Goal: Information Seeking & Learning: Learn about a topic

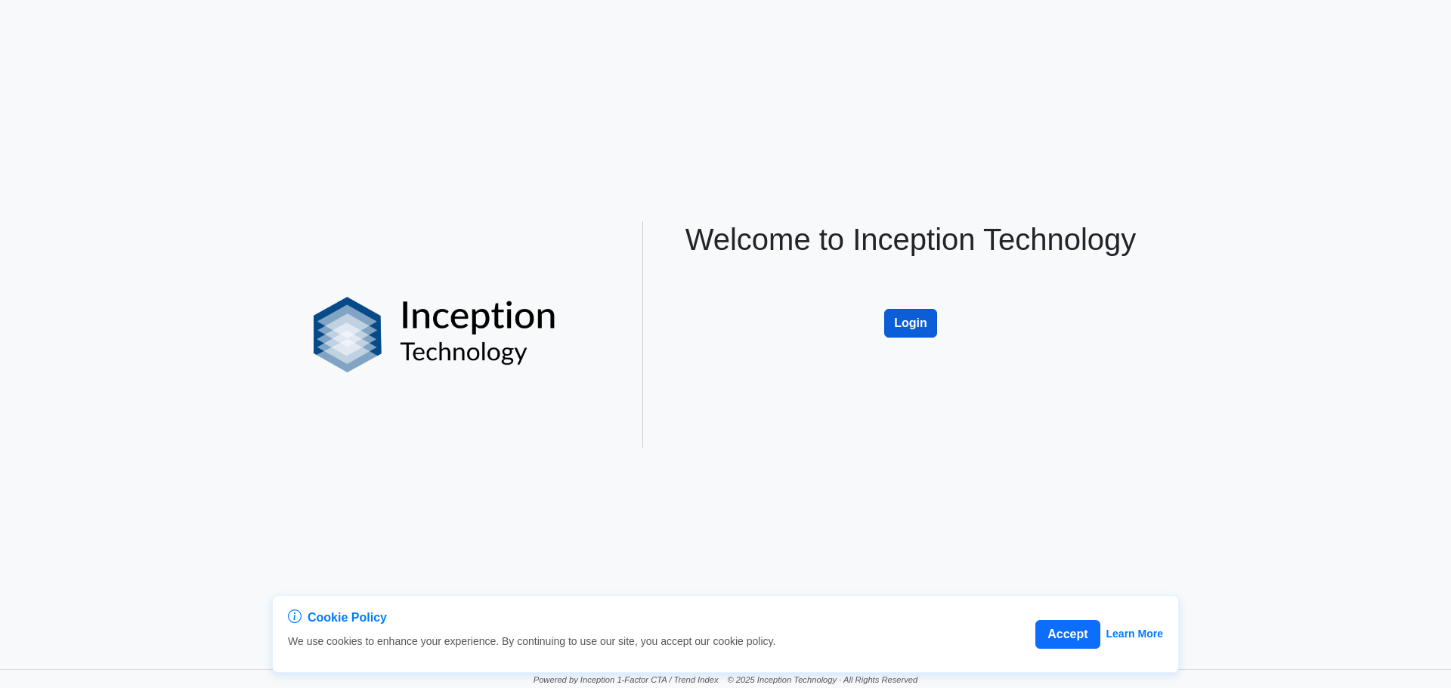
click at [920, 320] on button "Login" at bounding box center [910, 323] width 53 height 29
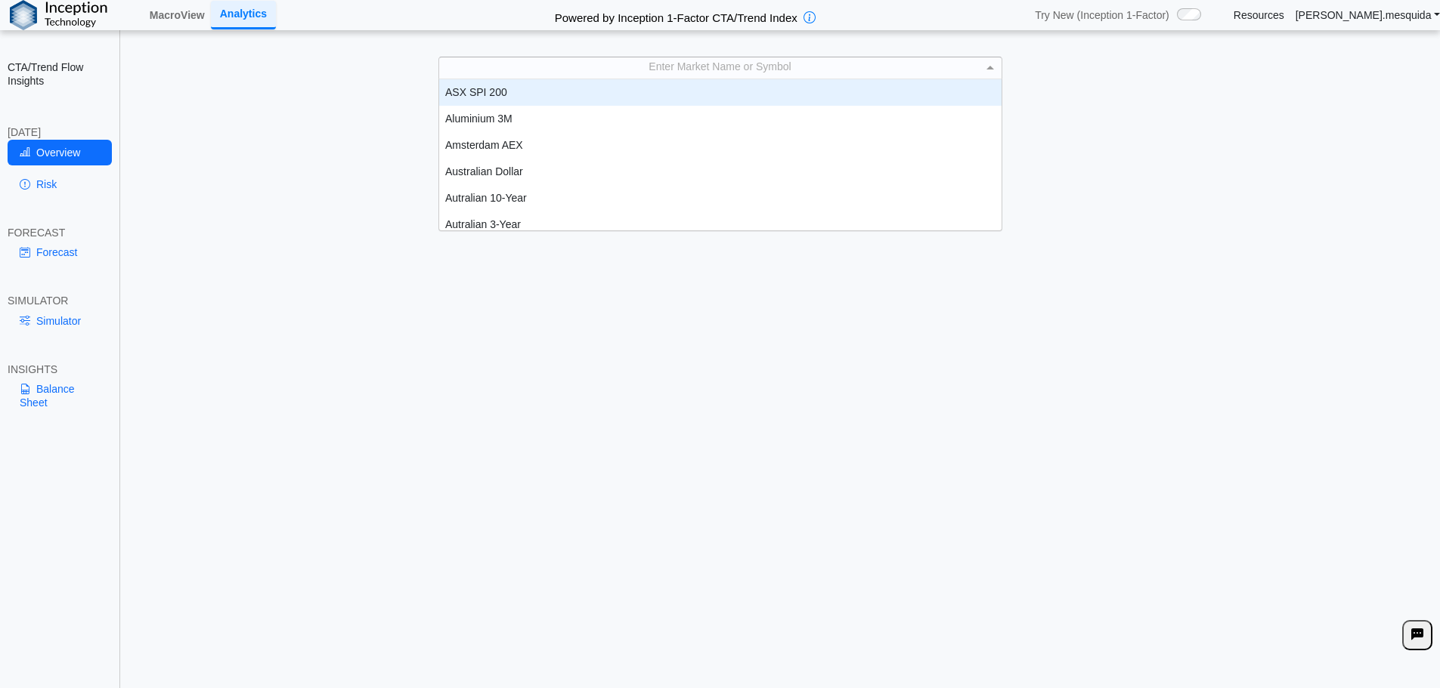
click at [570, 75] on div "Enter Market Name or Symbol" at bounding box center [720, 67] width 562 height 20
type input "*"
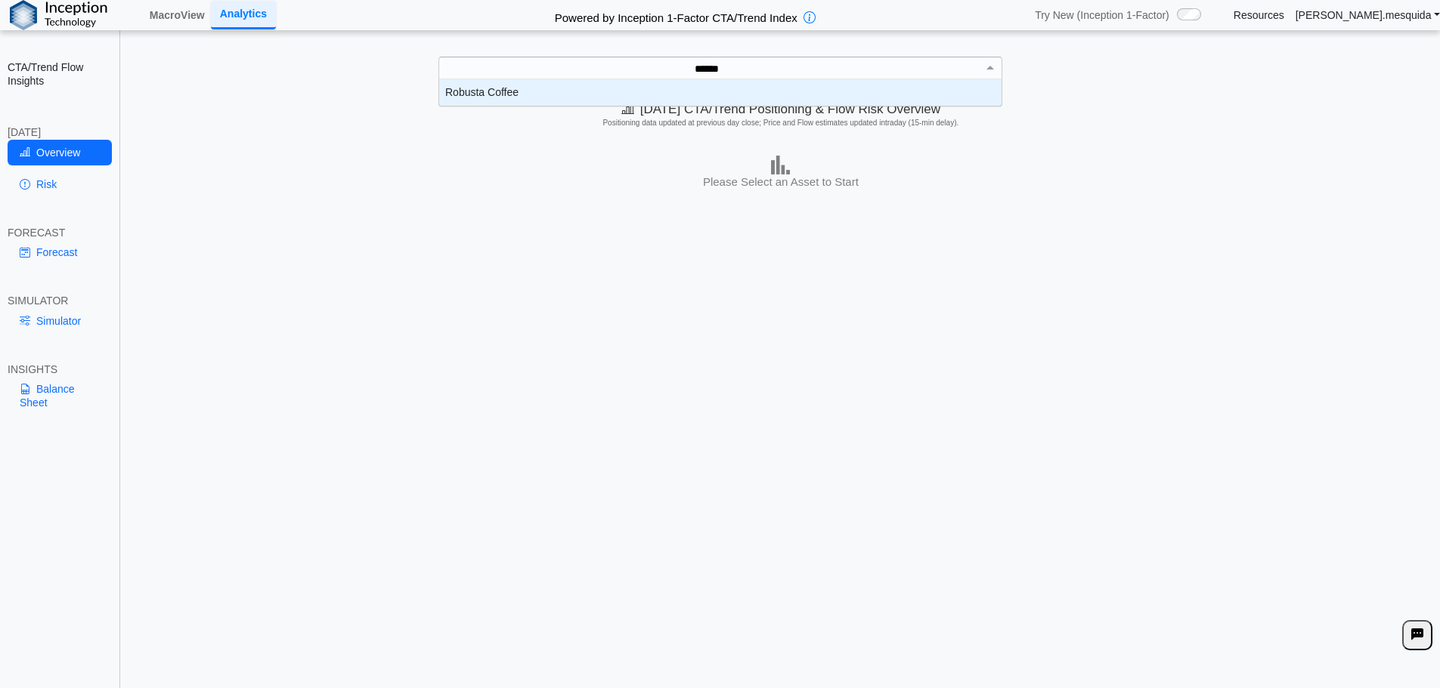
type input "*******"
click at [540, 93] on div "Robusta Coffee" at bounding box center [720, 92] width 562 height 26
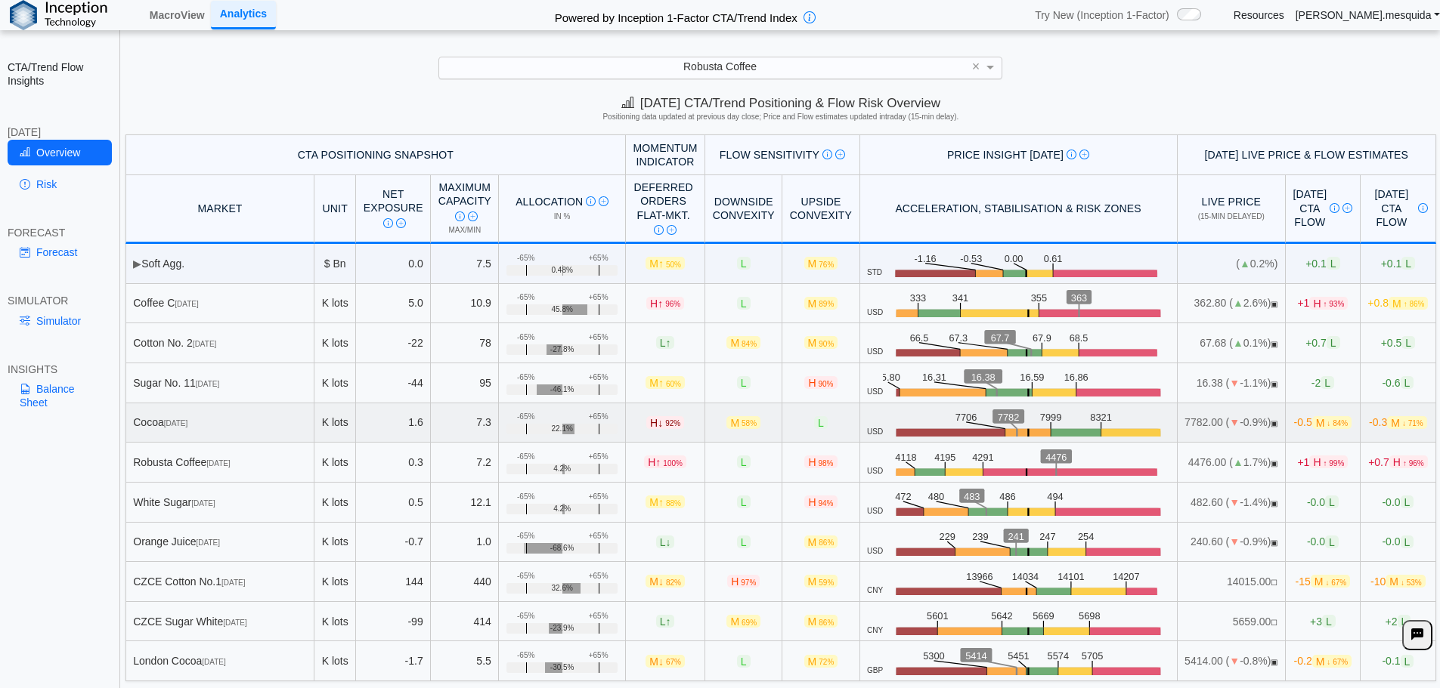
scroll to position [23, 0]
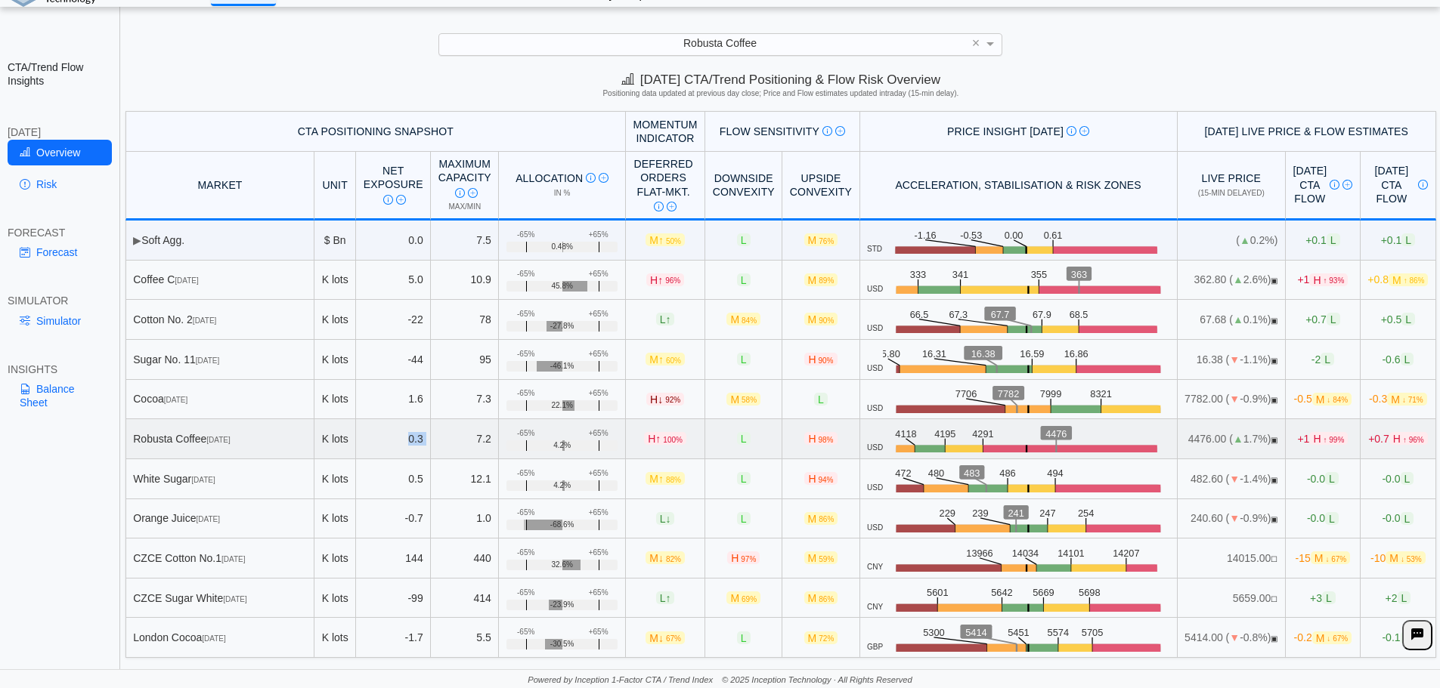
drag, startPoint x: 393, startPoint y: 437, endPoint x: 414, endPoint y: 436, distance: 21.2
click at [414, 436] on tr "Robusta Coffee [DATE] K lots 0.3 7.2 +65% -65% 4.2% H ↑ 100% L H 98% USD .zone-…" at bounding box center [780, 439] width 1310 height 40
click at [469, 440] on td "7.2" at bounding box center [465, 439] width 68 height 40
click at [71, 187] on link "Risk" at bounding box center [60, 185] width 104 height 26
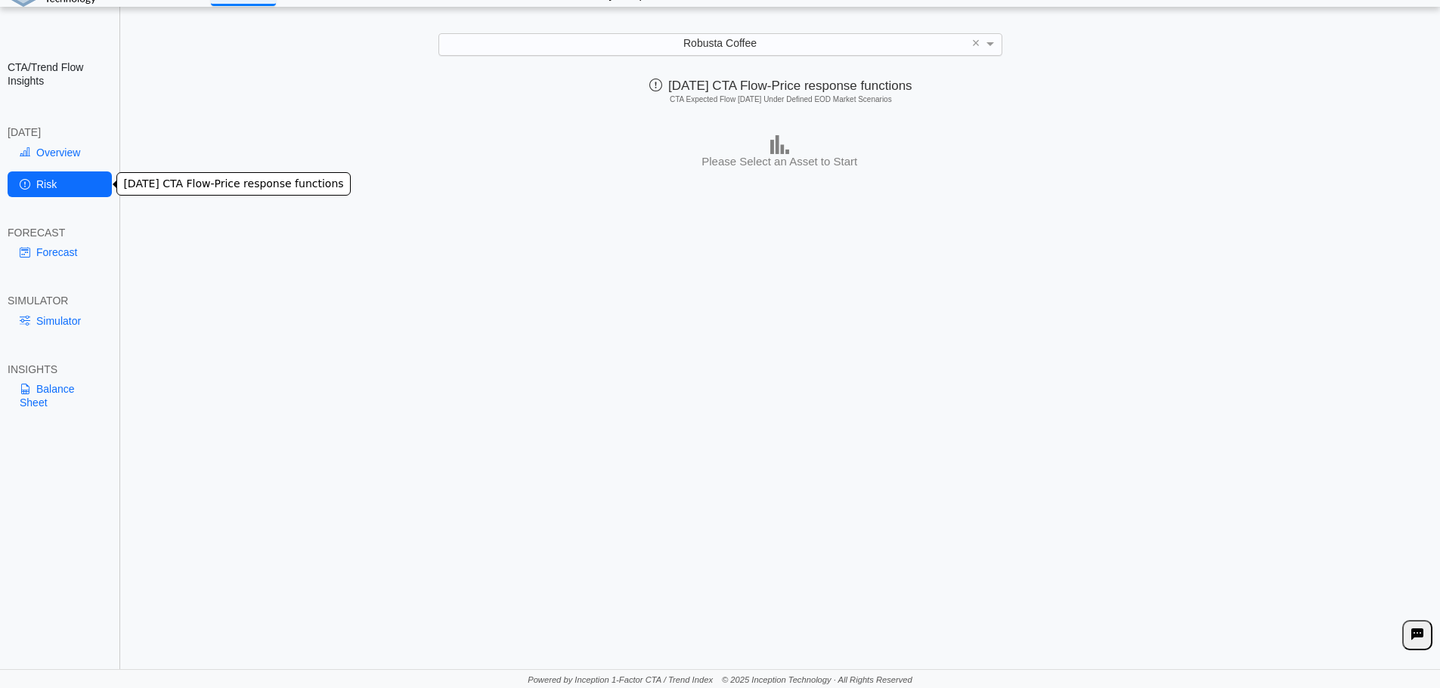
scroll to position [0, 0]
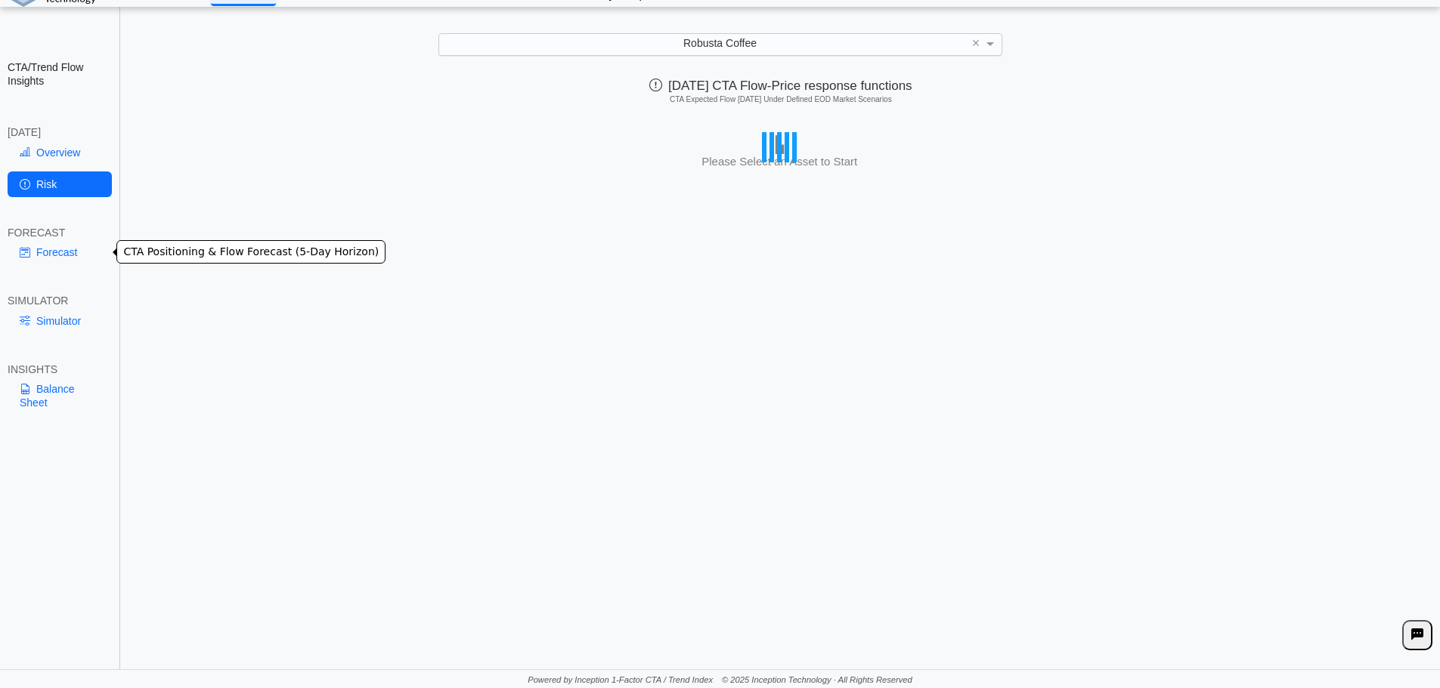
click at [72, 255] on link "Forecast" at bounding box center [60, 253] width 104 height 26
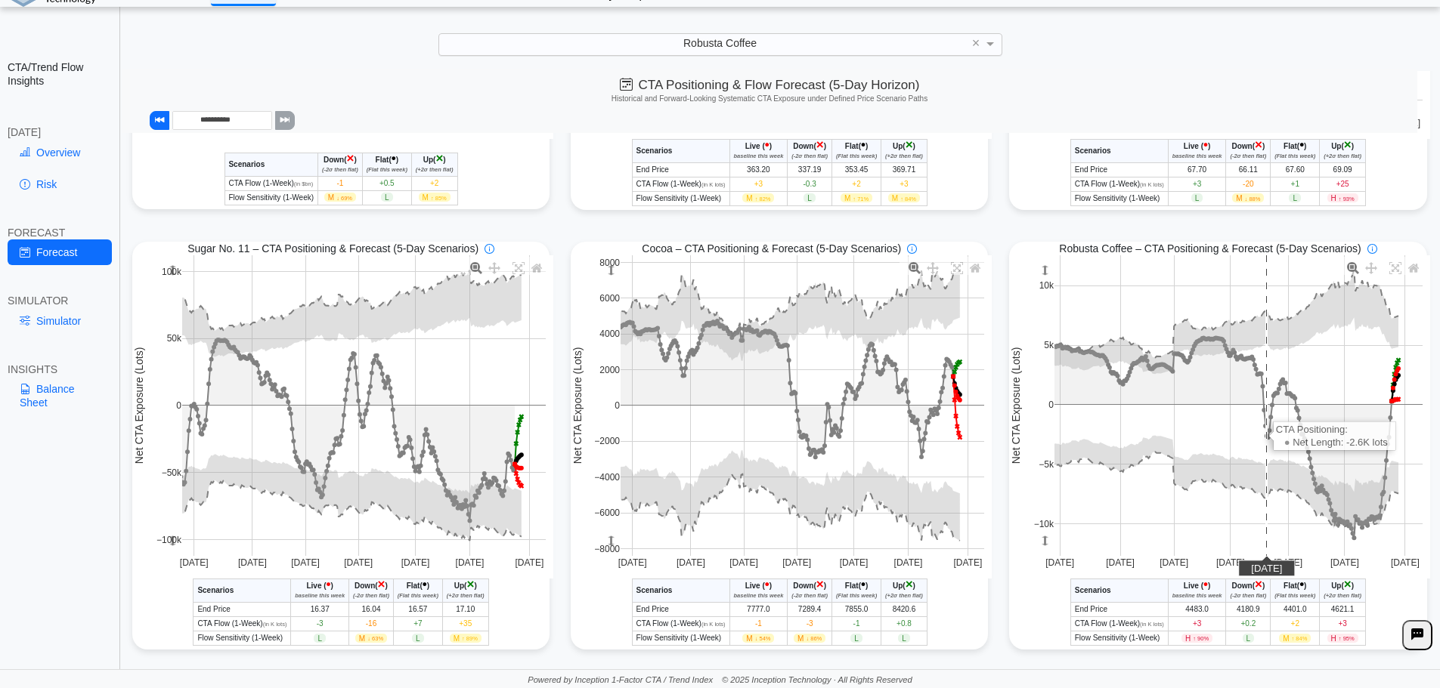
scroll to position [378, 0]
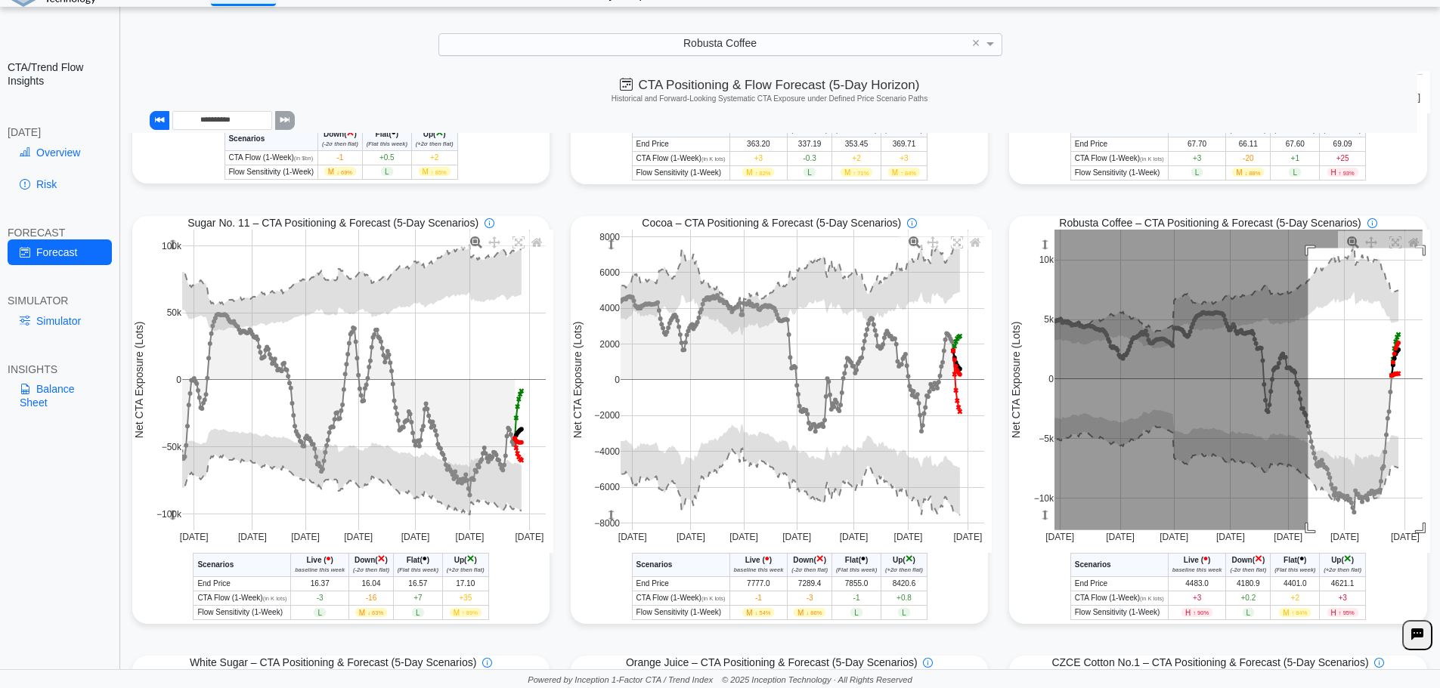
drag, startPoint x: 1300, startPoint y: 251, endPoint x: 1444, endPoint y: 565, distance: 345.3
click at [1440, 565] on html "**********" at bounding box center [720, 333] width 1440 height 712
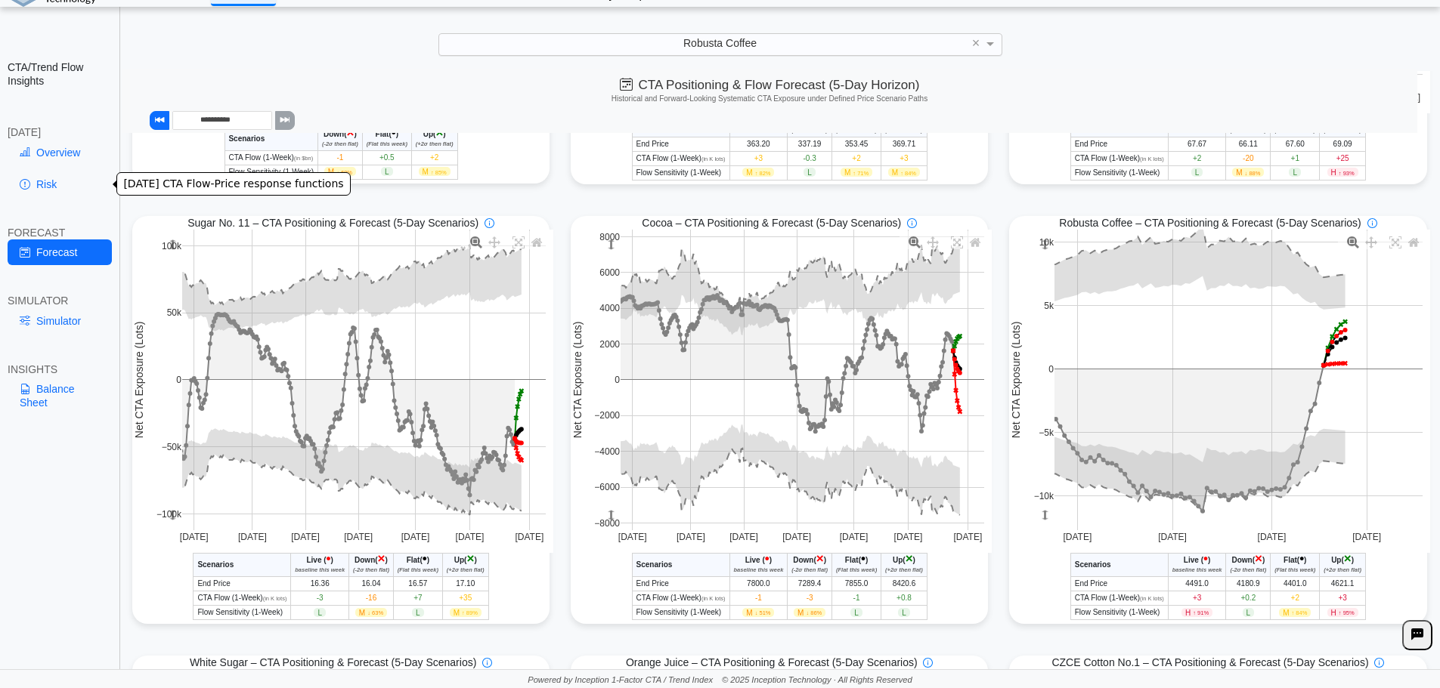
click at [29, 187] on icon at bounding box center [25, 184] width 11 height 12
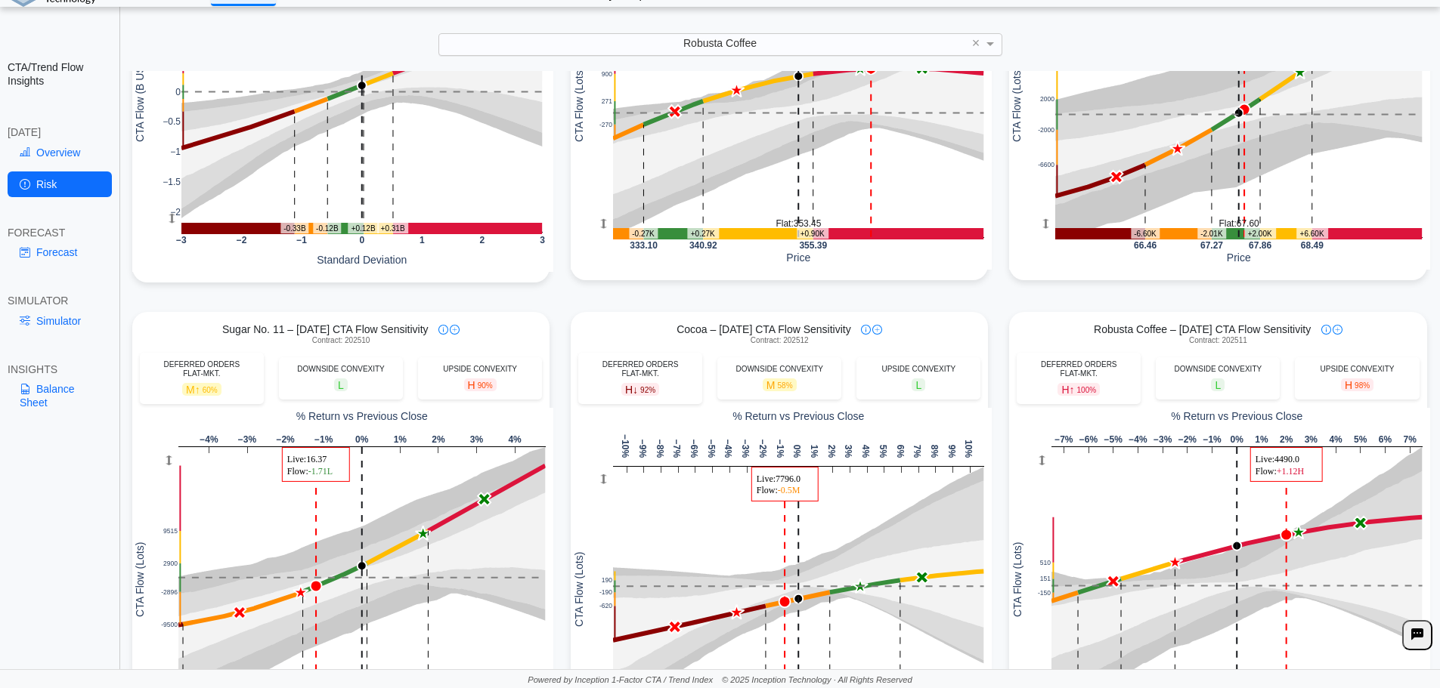
scroll to position [453, 0]
